Goal: Information Seeking & Learning: Compare options

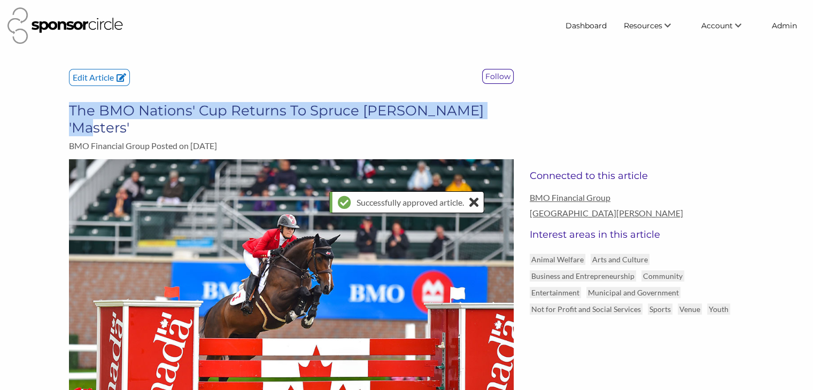
click at [93, 25] on img at bounding box center [65, 25] width 116 height 36
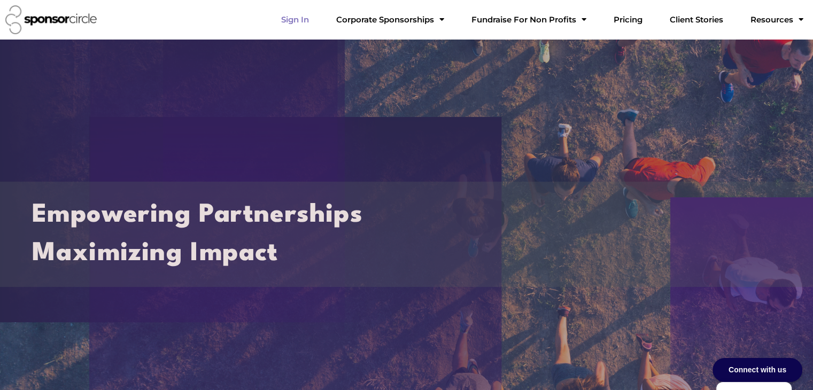
click at [318, 24] on link "Sign In" at bounding box center [295, 19] width 45 height 21
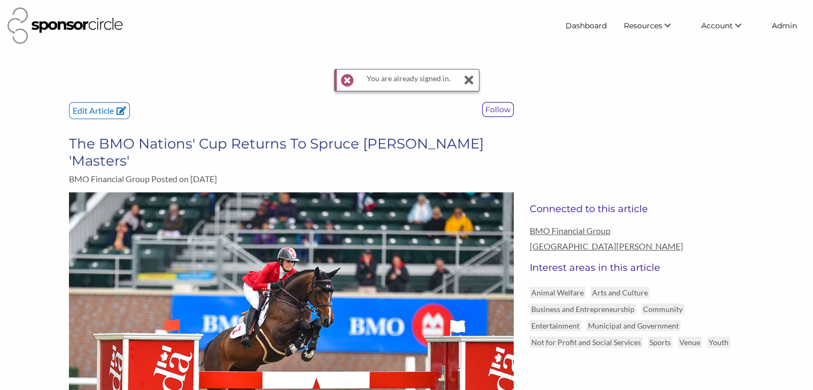
click at [67, 28] on img at bounding box center [65, 25] width 116 height 36
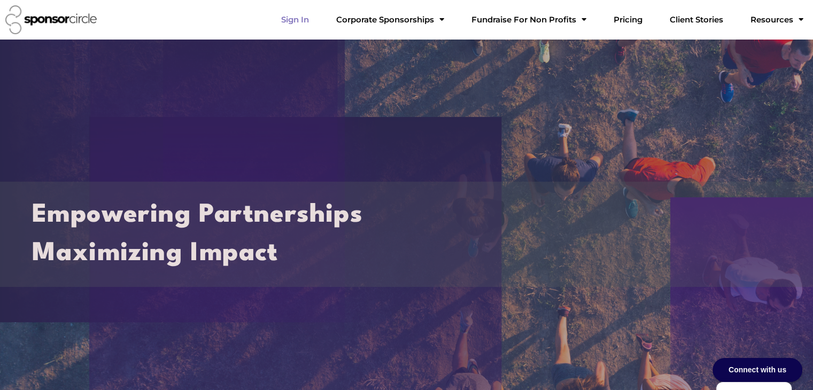
click at [318, 20] on link "Sign In" at bounding box center [295, 19] width 45 height 21
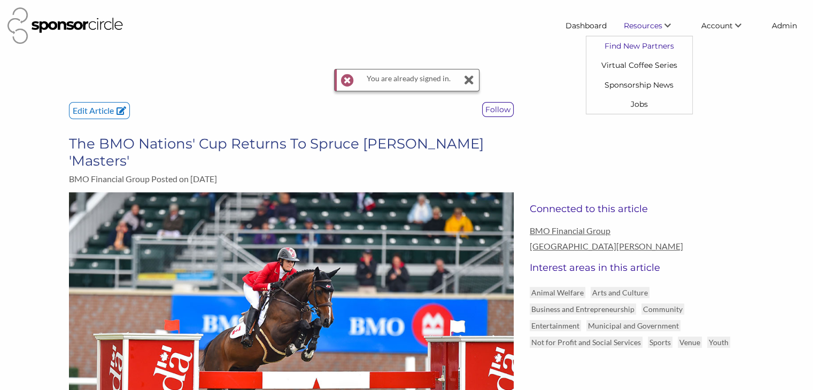
click at [629, 44] on link "Find New Partners" at bounding box center [640, 45] width 106 height 19
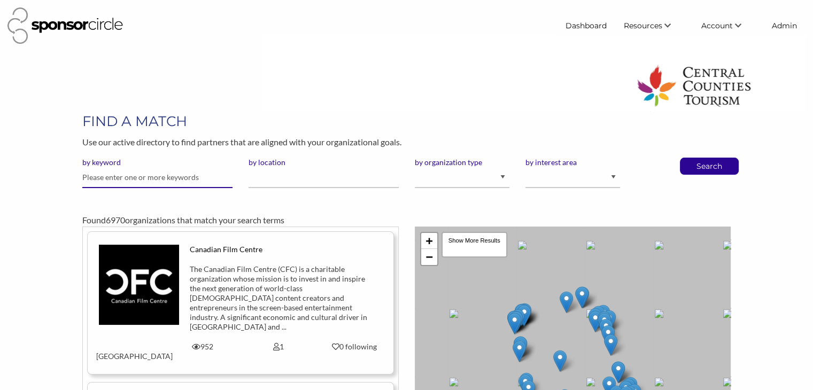
click at [163, 170] on input "text" at bounding box center [157, 177] width 150 height 21
click at [163, 177] on input "text" at bounding box center [157, 177] width 150 height 21
type input "italfest"
click at [703, 170] on p "Search" at bounding box center [709, 166] width 35 height 16
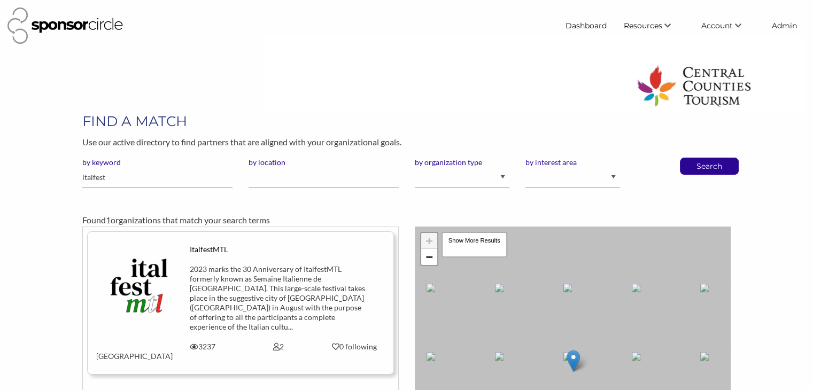
click at [148, 267] on img at bounding box center [139, 285] width 80 height 80
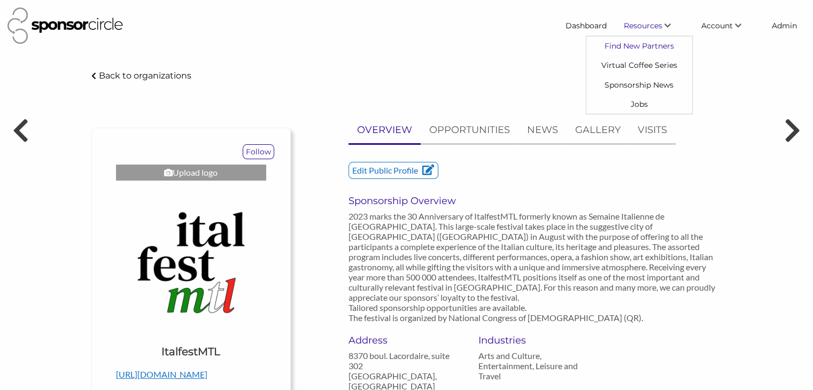
click at [630, 41] on link "Find New Partners" at bounding box center [640, 45] width 106 height 19
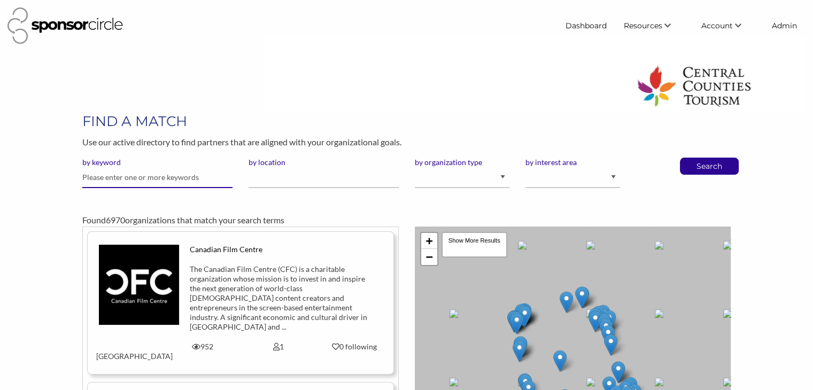
click at [165, 175] on input "text" at bounding box center [157, 177] width 150 height 21
type input "lego"
click at [692, 158] on button "Search" at bounding box center [709, 166] width 35 height 16
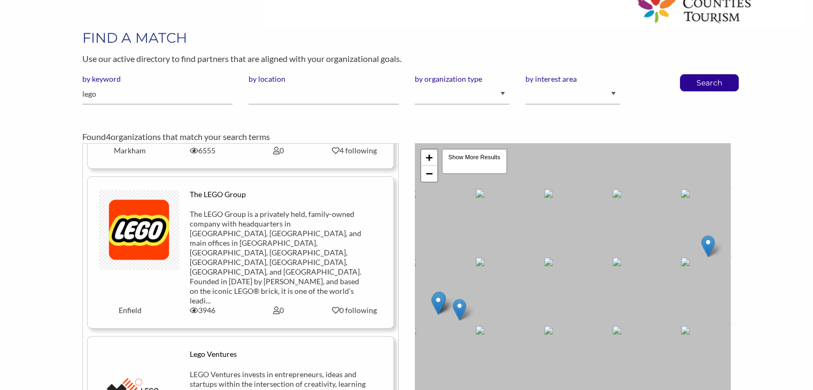
scroll to position [87, 0]
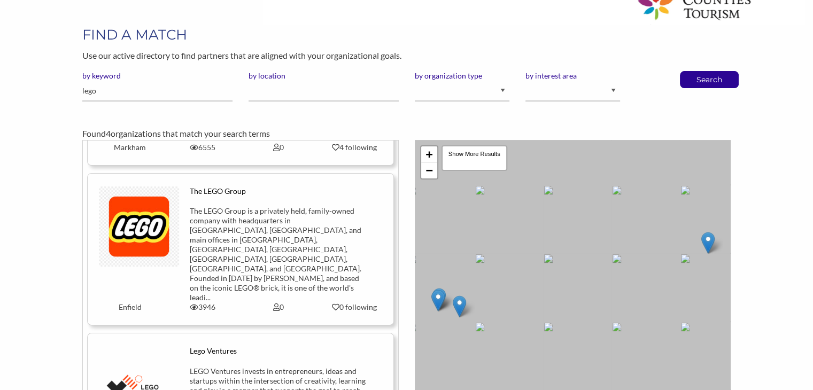
click at [191, 190] on div "The LEGO Group" at bounding box center [279, 192] width 178 height 10
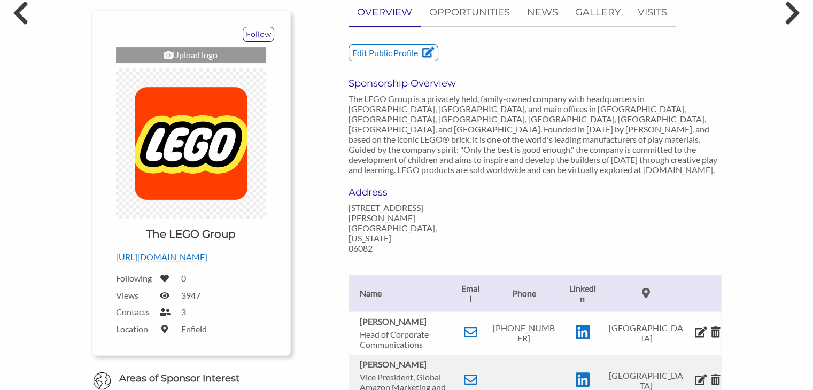
scroll to position [229, 0]
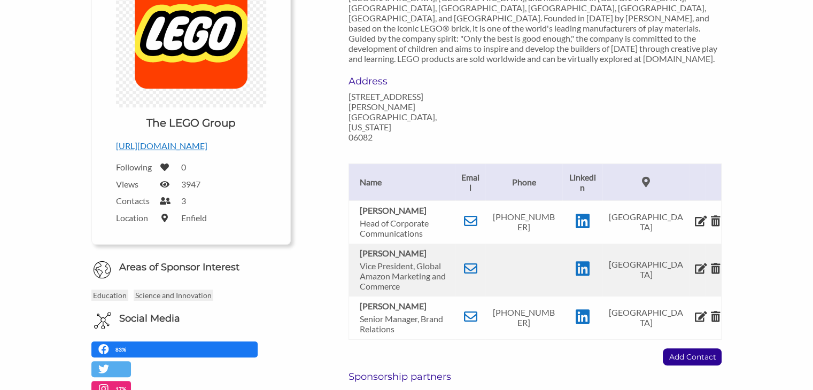
click at [319, 298] on div "OVERVIEW OPPORTUNITIES NEWS GALLERY VISITS Edit Public Profile Sponsorship Over…" at bounding box center [515, 187] width 432 height 598
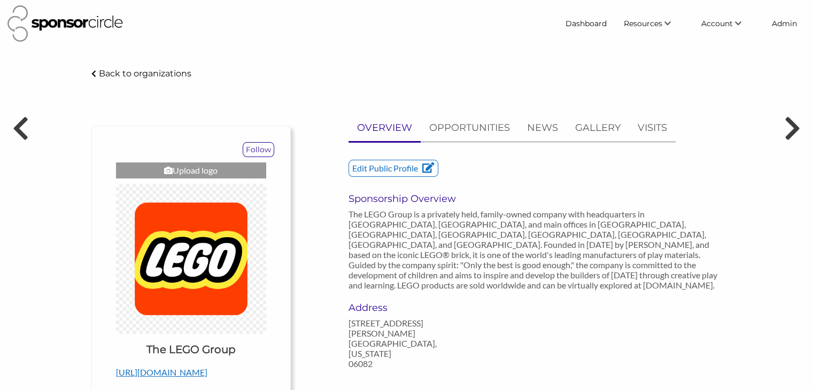
scroll to position [0, 0]
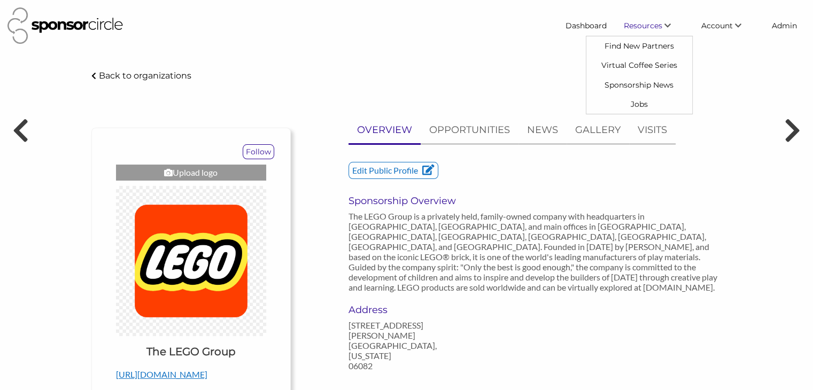
click at [629, 26] on span "Resources" at bounding box center [643, 26] width 39 height 10
click at [789, 29] on link "Admin" at bounding box center [785, 25] width 42 height 19
